Goal: Check status: Check status

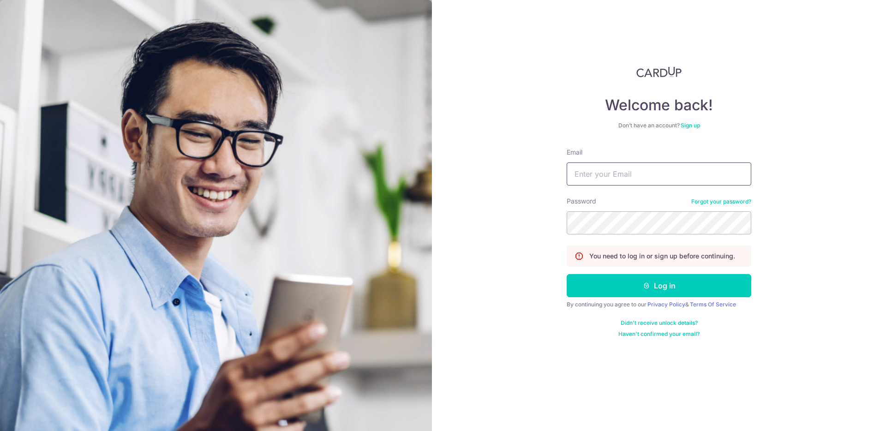
click at [636, 171] on input "Email" at bounding box center [659, 174] width 185 height 23
type input "[EMAIL_ADDRESS]"
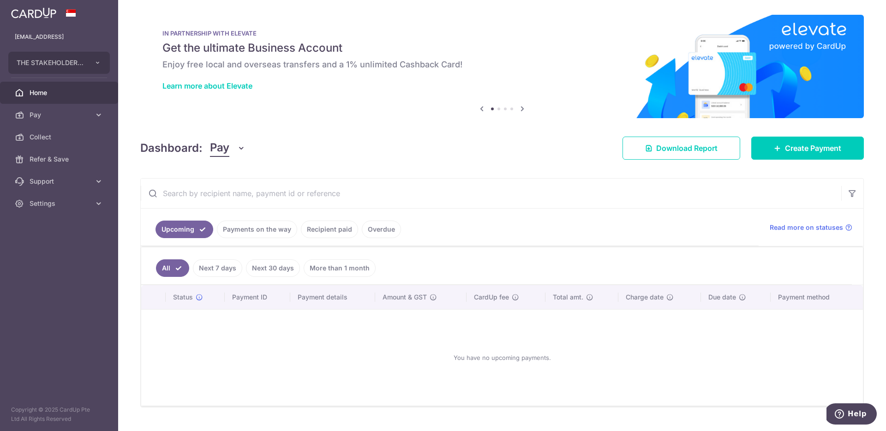
click at [325, 235] on link "Recipient paid" at bounding box center [329, 230] width 57 height 18
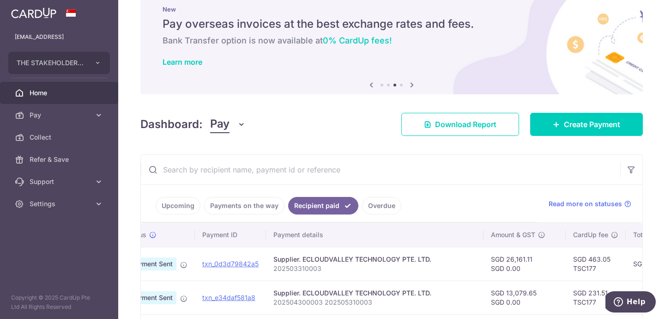
scroll to position [0, 40]
